Goal: Information Seeking & Learning: Learn about a topic

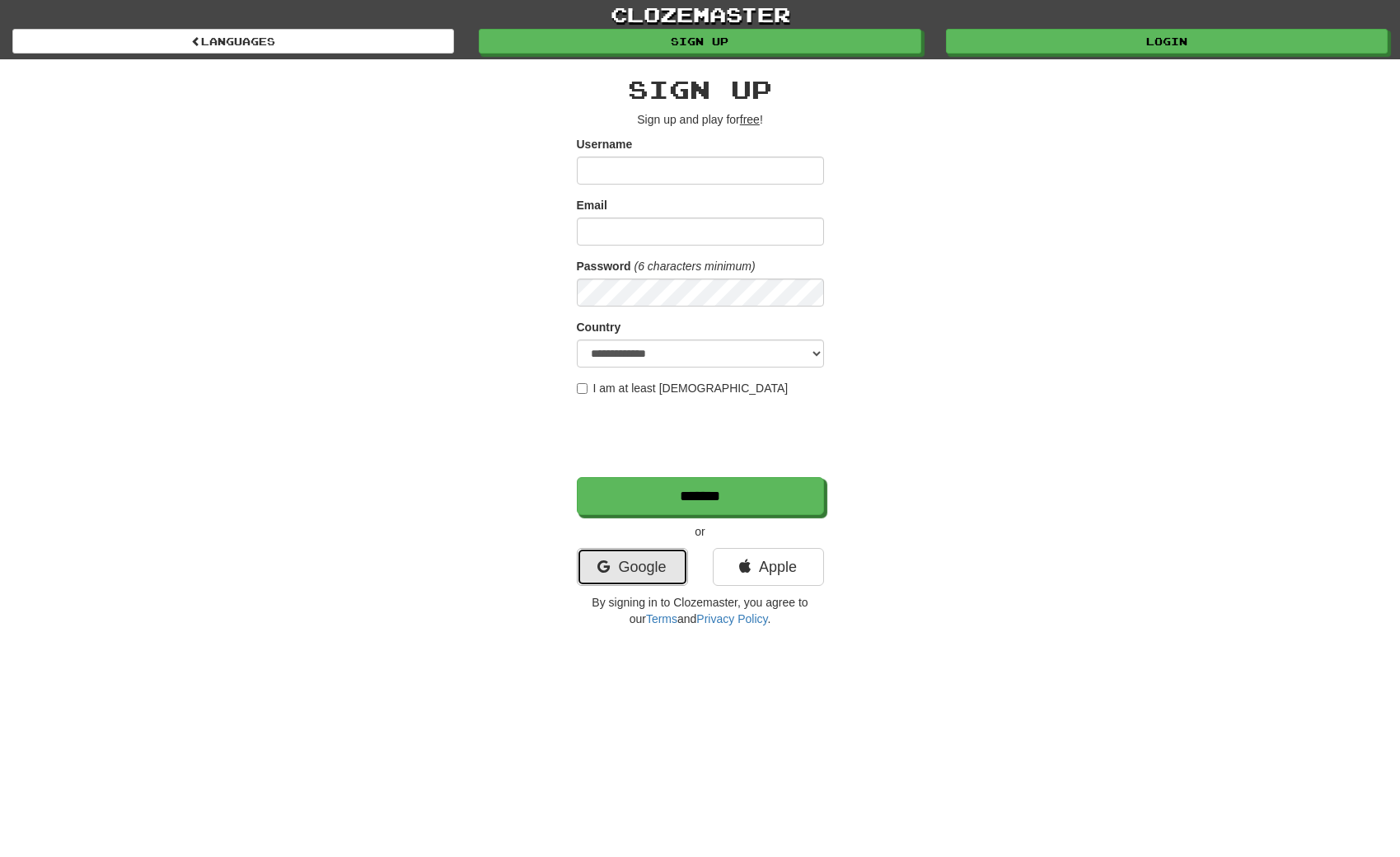
click at [638, 568] on link "Google" at bounding box center [633, 567] width 111 height 38
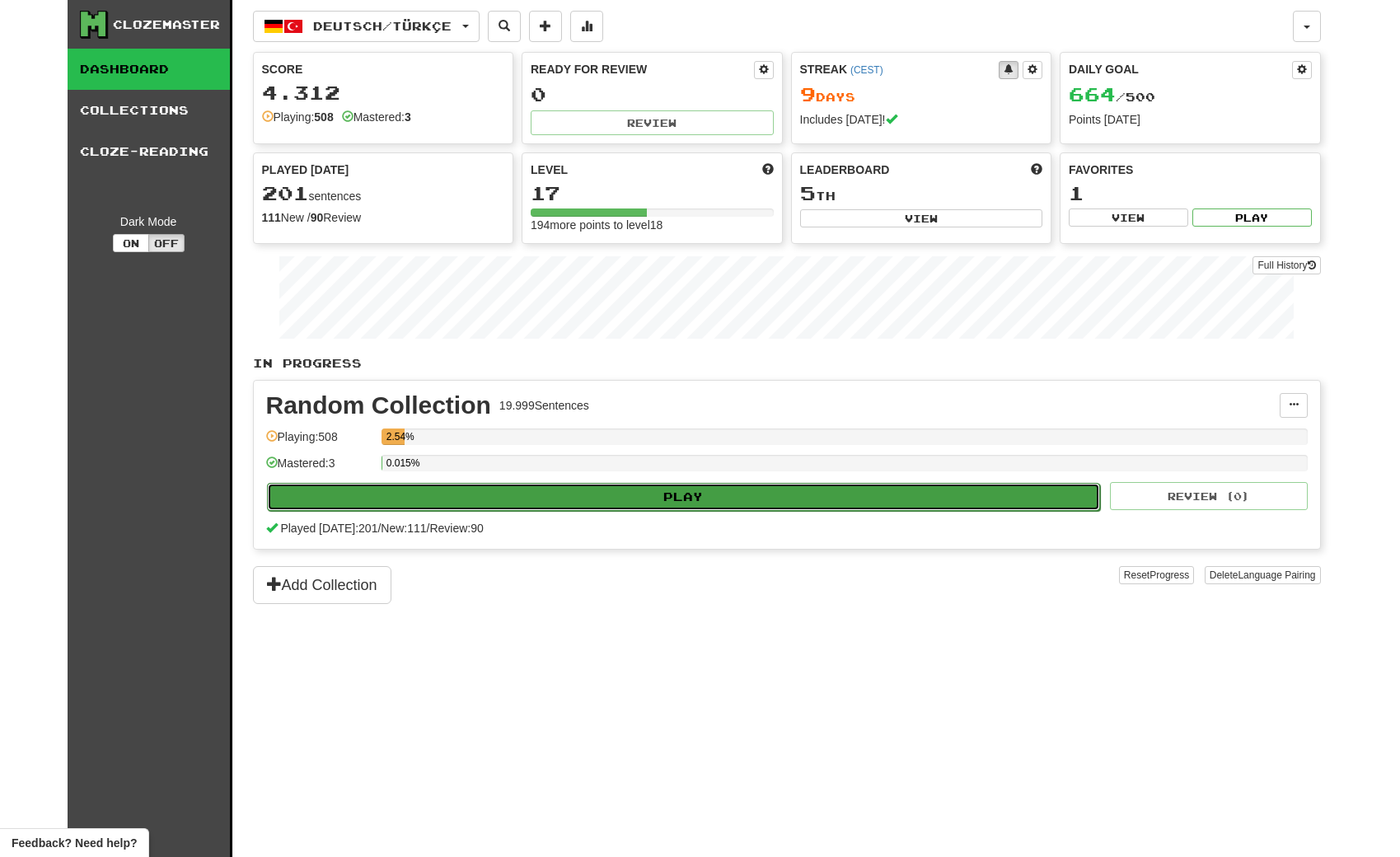
click at [638, 496] on button "Play" at bounding box center [684, 497] width 834 height 28
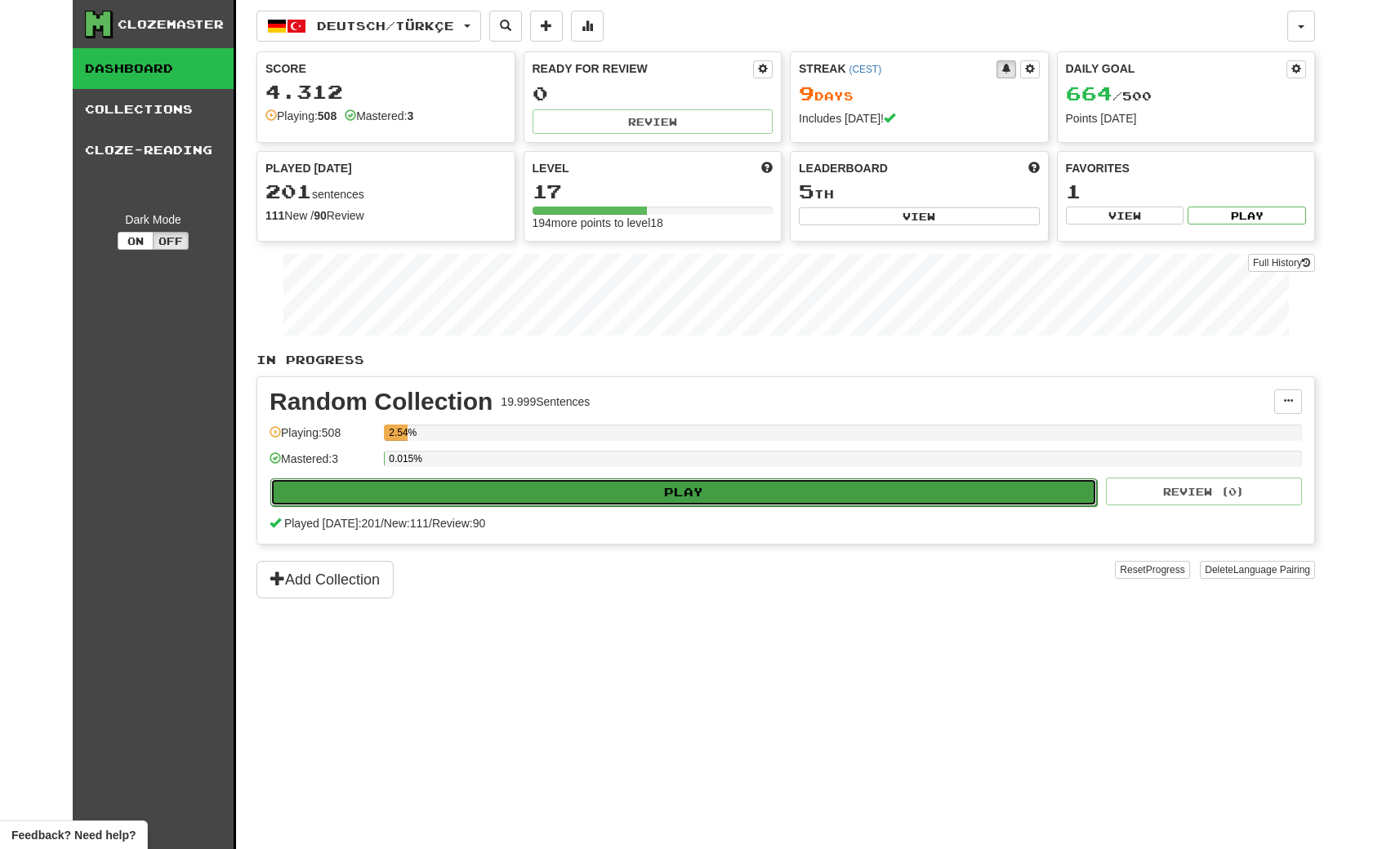
select select "**"
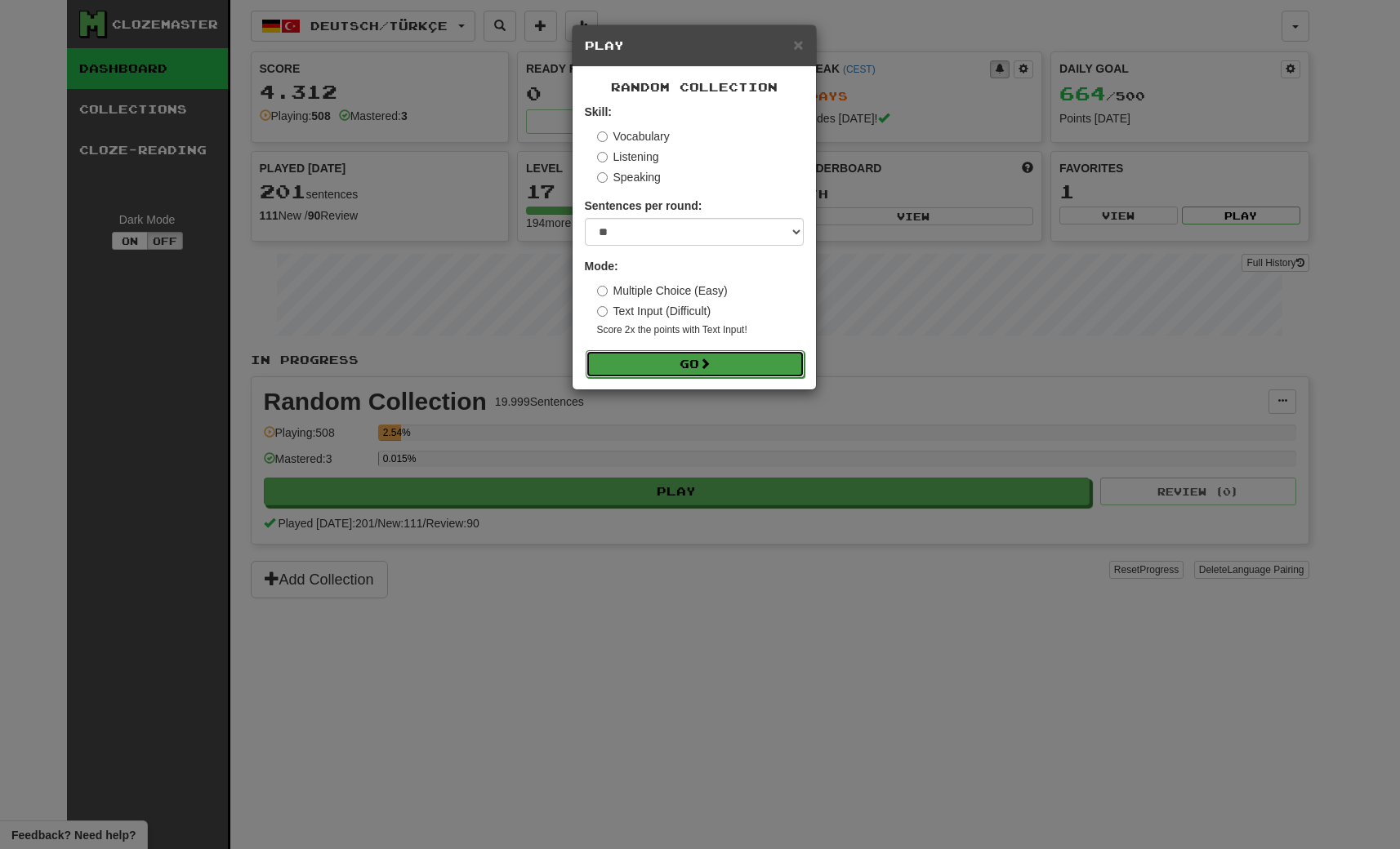
click at [662, 352] on button "Go" at bounding box center [694, 364] width 219 height 28
